Goal: Task Accomplishment & Management: Complete application form

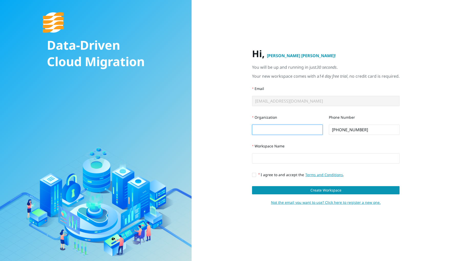
click at [255, 132] on input "Organization" at bounding box center [287, 130] width 71 height 10
click at [256, 133] on input "Organization" at bounding box center [287, 130] width 71 height 10
type input "Evolve Cloud Services"
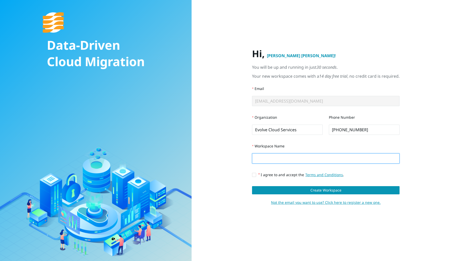
click at [297, 159] on input "Workspace Name" at bounding box center [326, 158] width 148 height 10
type input "EvolveTestWorkspace1"
click at [252, 176] on input "I agree to and accept the Terms and Conditions ." at bounding box center [254, 175] width 4 height 4
checkbox input "true"
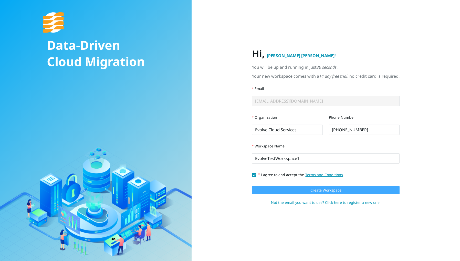
click at [306, 193] on button "Create Workspace" at bounding box center [326, 190] width 148 height 8
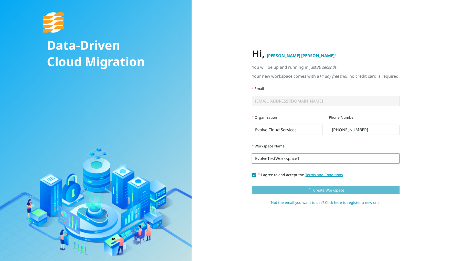
drag, startPoint x: 297, startPoint y: 161, endPoint x: 235, endPoint y: 166, distance: 62.7
click at [252, 163] on input "EvolveTestWorkspace1" at bounding box center [326, 158] width 148 height 10
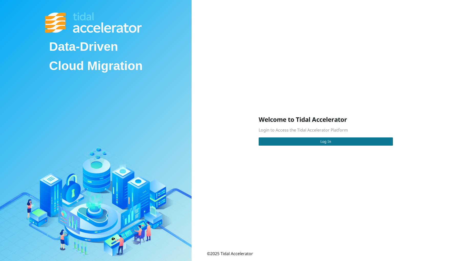
click at [305, 144] on button "Log In" at bounding box center [326, 141] width 134 height 8
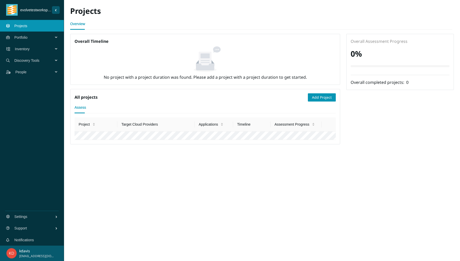
click at [59, 61] on div "Discovery Tools" at bounding box center [32, 61] width 64 height 12
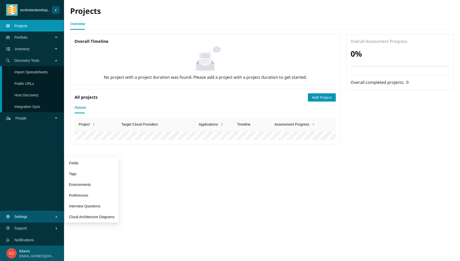
click at [29, 216] on span "Settings" at bounding box center [34, 216] width 41 height 15
click at [57, 39] on div "Portfolio" at bounding box center [32, 38] width 64 height 12
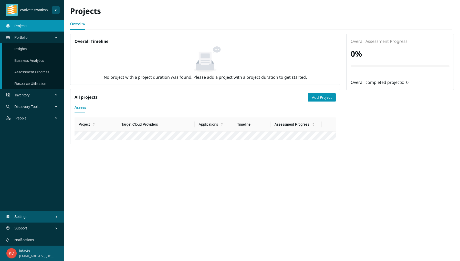
click at [43, 35] on span "Portfolio" at bounding box center [34, 37] width 41 height 15
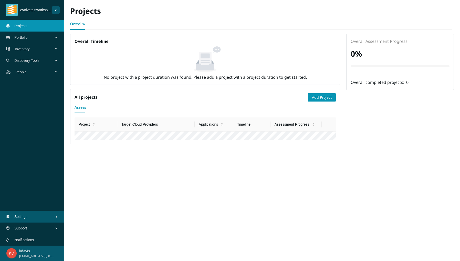
click at [18, 28] on link "Projects" at bounding box center [20, 26] width 13 height 4
